Goal: Task Accomplishment & Management: Manage account settings

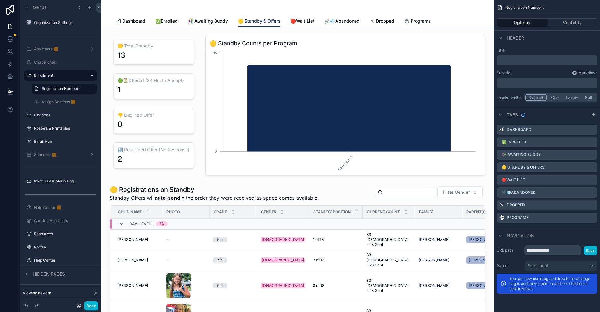
scroll to position [252, 0]
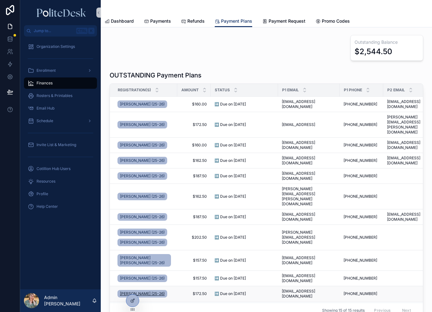
drag, startPoint x: 129, startPoint y: 298, endPoint x: 152, endPoint y: 270, distance: 36.5
click at [129, 298] on div at bounding box center [132, 301] width 13 height 12
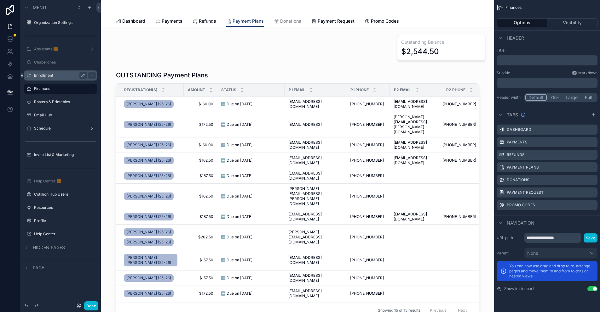
click at [60, 75] on label "Enrollment" at bounding box center [59, 75] width 50 height 5
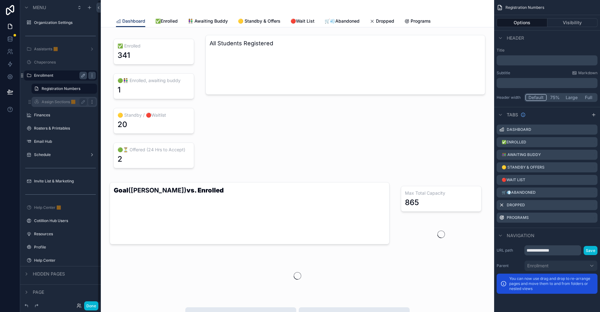
click at [91, 102] on icon "scrollable content" at bounding box center [91, 102] width 5 height 5
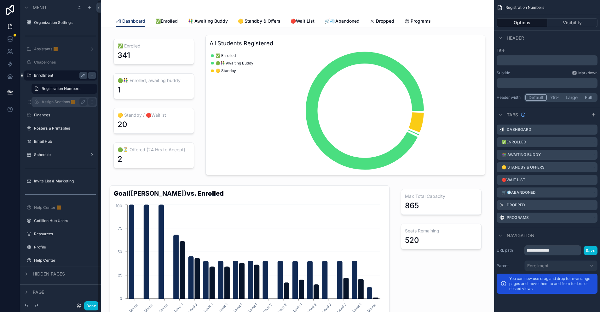
click at [53, 102] on label "Assign Sections 🟧" at bounding box center [63, 102] width 43 height 5
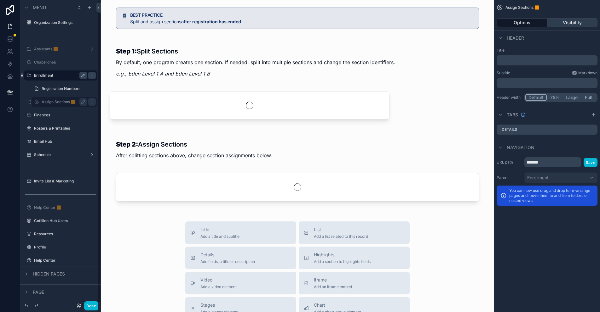
click at [432, 23] on button "Visibility" at bounding box center [572, 22] width 50 height 9
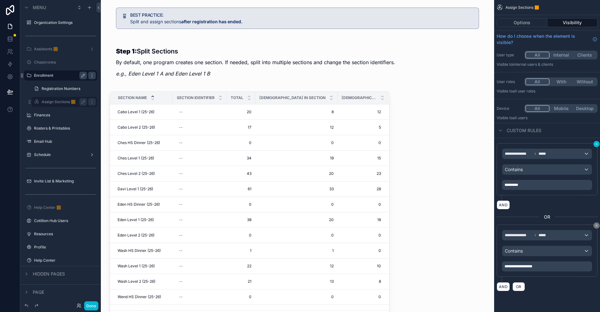
drag, startPoint x: 596, startPoint y: 225, endPoint x: 596, endPoint y: 143, distance: 81.6
click at [432, 225] on icon "scrollable content" at bounding box center [596, 226] width 4 height 4
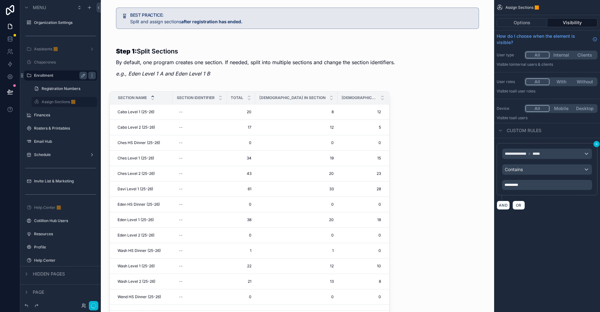
click at [432, 143] on icon "scrollable content" at bounding box center [596, 144] width 4 height 4
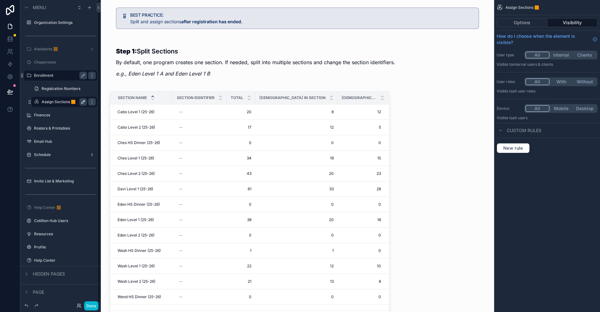
drag, startPoint x: 83, startPoint y: 102, endPoint x: 80, endPoint y: 103, distance: 3.5
click at [83, 102] on icon "scrollable content" at bounding box center [83, 102] width 5 height 5
click at [71, 102] on input "**********" at bounding box center [59, 102] width 35 height 8
type input "**********"
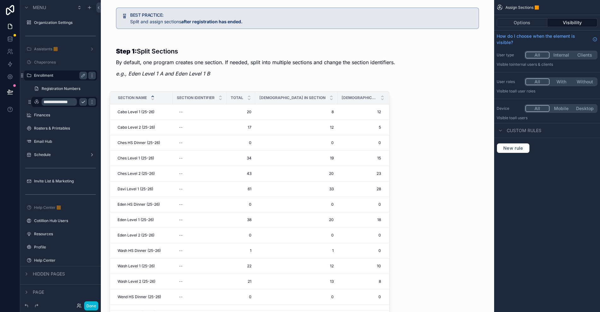
scroll to position [0, 0]
click at [81, 104] on icon "scrollable content" at bounding box center [83, 102] width 5 height 5
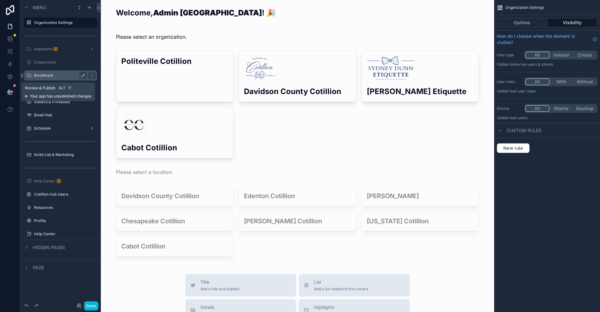
click at [12, 91] on icon at bounding box center [9, 91] width 5 height 3
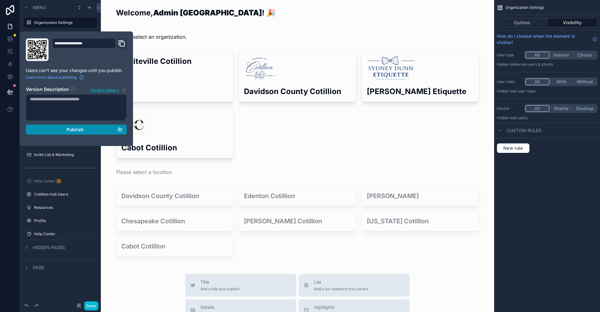
click at [71, 129] on span "Publish" at bounding box center [74, 130] width 17 height 6
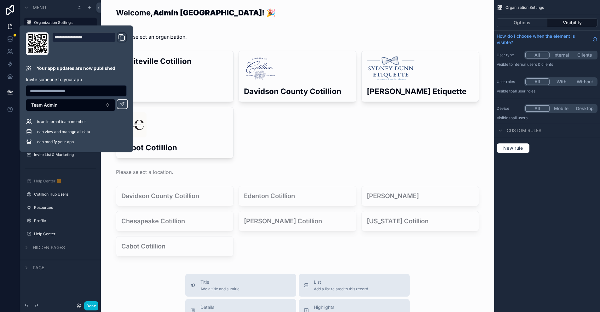
click at [432, 272] on div "Welcome, Admin [GEOGRAPHIC_DATA] ! 🎉 Please select an organization. Politeville…" at bounding box center [297, 274] width 393 height 549
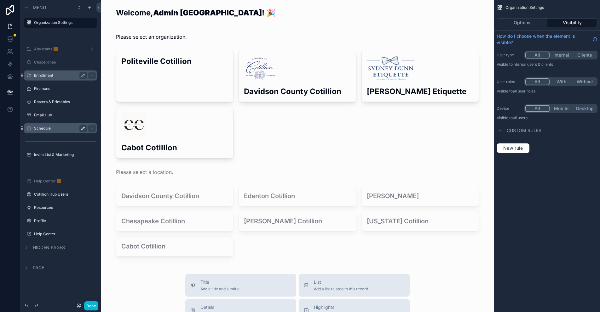
click at [83, 129] on icon "scrollable content" at bounding box center [83, 128] width 3 height 3
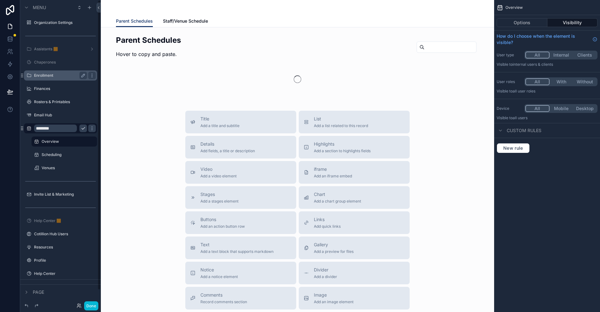
click at [56, 127] on input "********" at bounding box center [55, 129] width 43 height 8
type input "*"
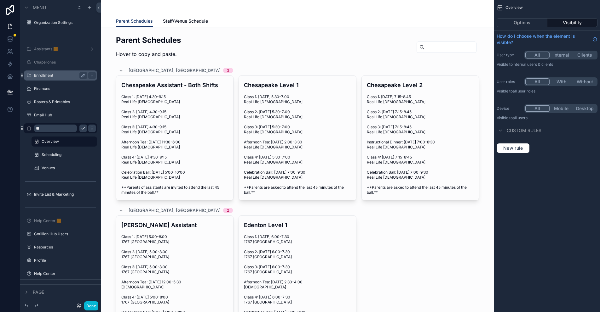
type input "*"
type input "********"
click at [80, 155] on button "scrollable content" at bounding box center [83, 155] width 8 height 8
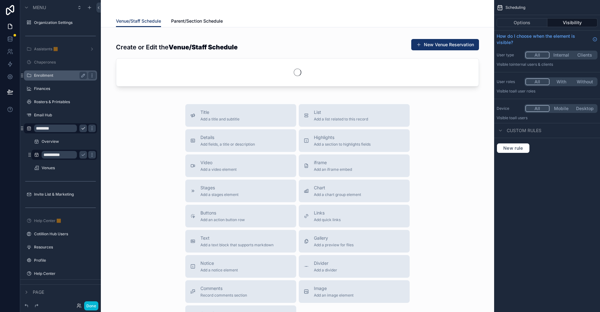
click at [59, 154] on input "**********" at bounding box center [59, 155] width 35 height 8
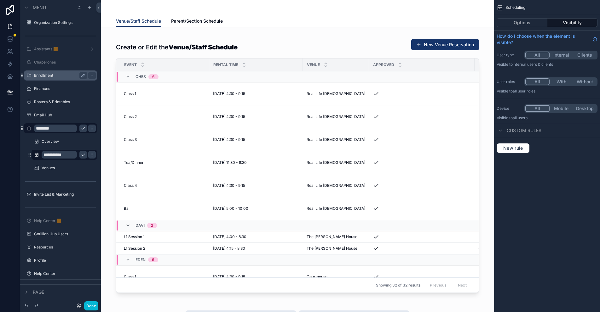
type input "**********"
drag, startPoint x: 81, startPoint y: 154, endPoint x: 89, endPoint y: 150, distance: 8.6
click at [81, 154] on icon "scrollable content" at bounding box center [83, 154] width 5 height 5
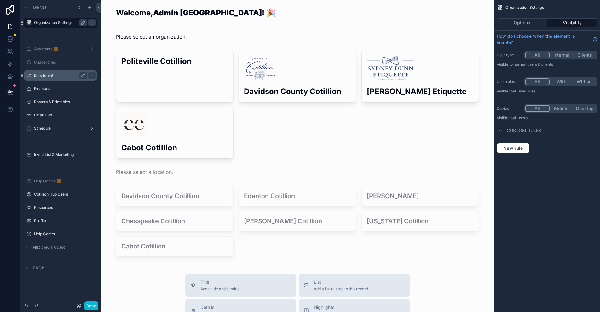
click at [61, 22] on label "Organization Settings" at bounding box center [59, 22] width 50 height 5
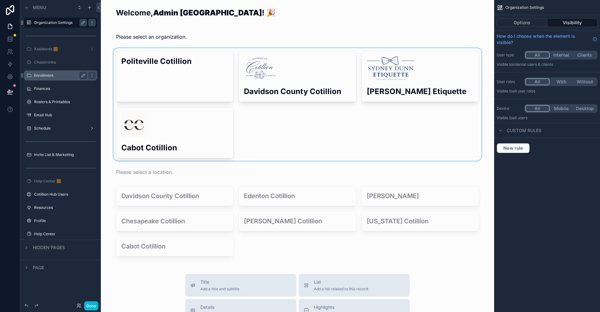
click at [404, 80] on div "scrollable content" at bounding box center [297, 104] width 383 height 113
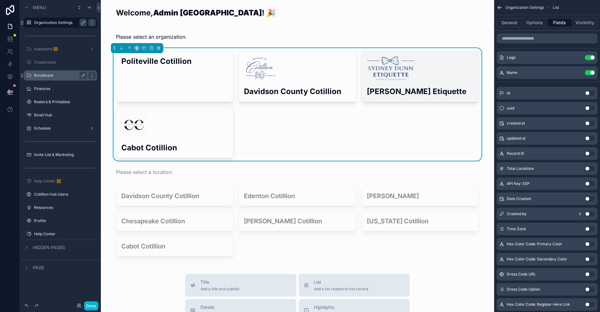
click at [404, 75] on img "scrollable content" at bounding box center [391, 68] width 48 height 25
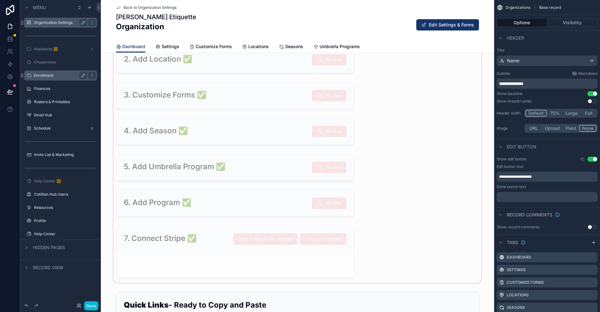
scroll to position [252, 0]
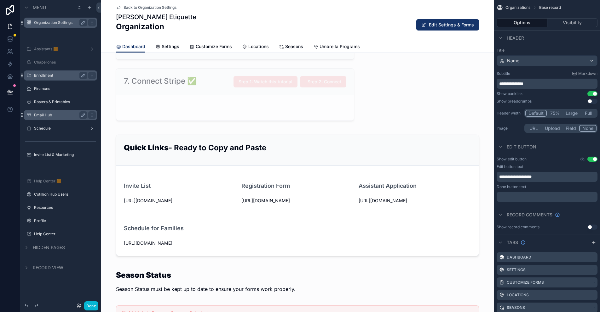
click at [63, 115] on label "Email Hub" at bounding box center [59, 115] width 50 height 5
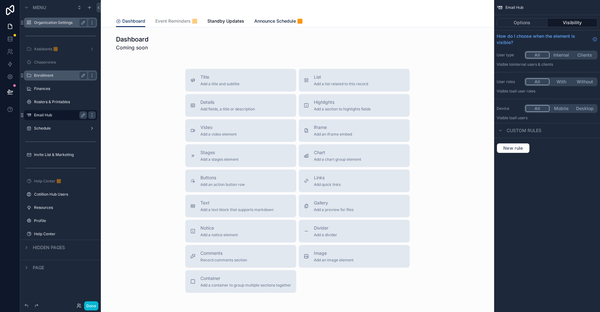
click at [279, 20] on span "Announce Schedule 🟧" at bounding box center [278, 21] width 48 height 6
